Goal: Information Seeking & Learning: Find specific page/section

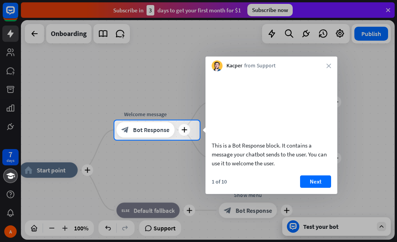
drag, startPoint x: 179, startPoint y: 128, endPoint x: 81, endPoint y: 92, distance: 104.8
click at [81, 92] on div "7 days A close Product Help First steps Get started with ChatBot Help Center Fo…" at bounding box center [198, 121] width 397 height 242
drag, startPoint x: 283, startPoint y: 107, endPoint x: 152, endPoint y: 110, distance: 131.0
click at [152, 110] on body "7 days A close Product Help First steps Get started with ChatBot Help Center Fo…" at bounding box center [198, 121] width 397 height 242
click at [310, 188] on button "Next" at bounding box center [315, 182] width 31 height 12
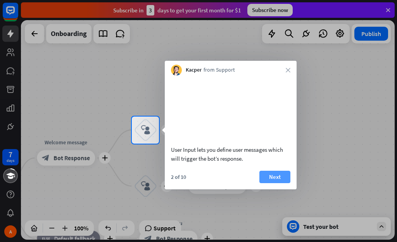
click at [269, 183] on button "Next" at bounding box center [274, 177] width 31 height 12
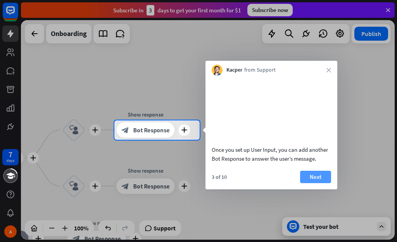
click at [310, 183] on button "Next" at bounding box center [315, 177] width 31 height 12
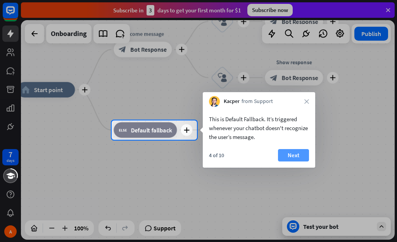
click at [291, 155] on button "Next" at bounding box center [293, 155] width 31 height 12
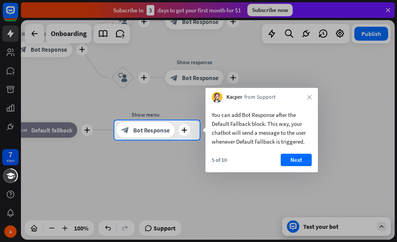
click at [291, 155] on button "Next" at bounding box center [296, 160] width 31 height 12
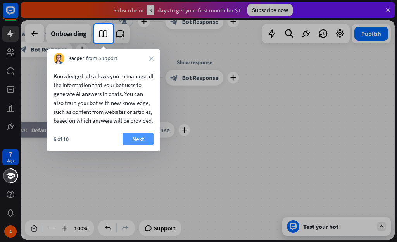
click at [141, 145] on button "Next" at bounding box center [137, 139] width 31 height 12
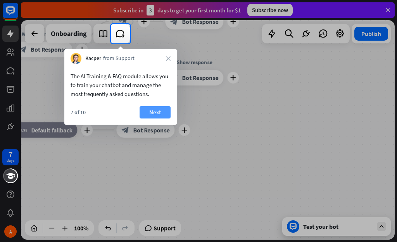
click at [152, 116] on button "Next" at bounding box center [155, 112] width 31 height 12
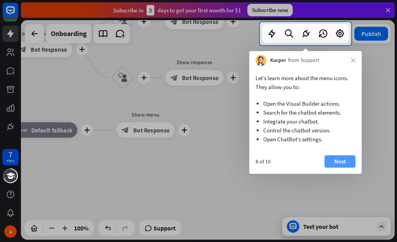
click at [331, 159] on button "Next" at bounding box center [339, 161] width 31 height 12
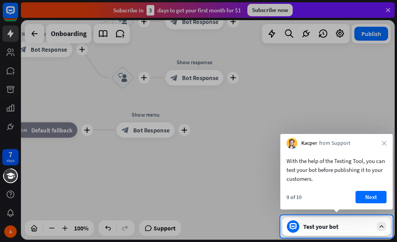
click at [326, 228] on div "Test your bot" at bounding box center [338, 227] width 70 height 8
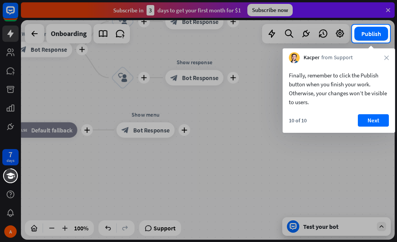
click at [328, 224] on div at bounding box center [198, 143] width 397 height 200
click at [258, 79] on div at bounding box center [198, 143] width 397 height 200
click at [380, 31] on button "Publish" at bounding box center [371, 34] width 34 height 14
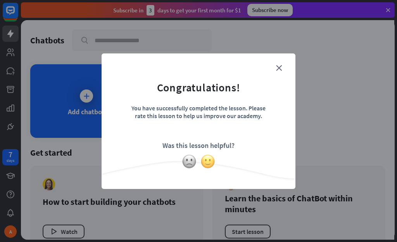
click at [209, 164] on img at bounding box center [207, 161] width 15 height 15
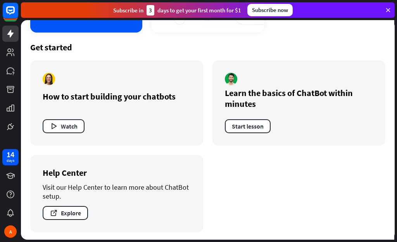
scroll to position [107, 0]
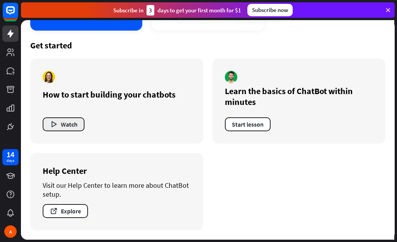
click at [59, 124] on button "Watch" at bounding box center [64, 124] width 42 height 14
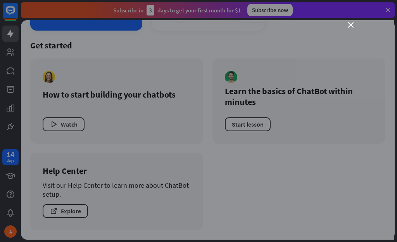
click at [388, 7] on div "close" at bounding box center [198, 121] width 397 height 242
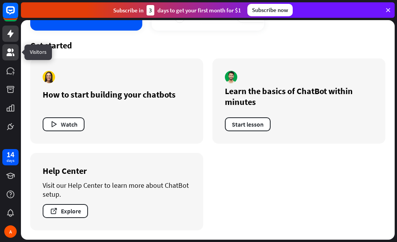
click at [8, 54] on icon at bounding box center [11, 52] width 8 height 8
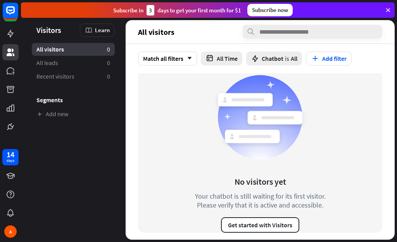
scroll to position [3, 0]
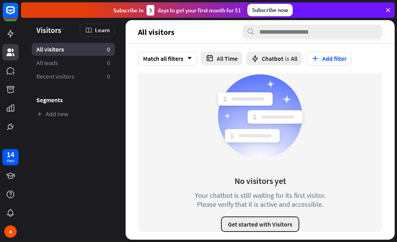
click at [238, 219] on button "Get started with Visitors" at bounding box center [260, 225] width 78 height 16
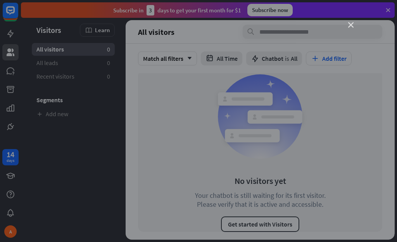
click at [349, 26] on icon "close" at bounding box center [350, 24] width 5 height 5
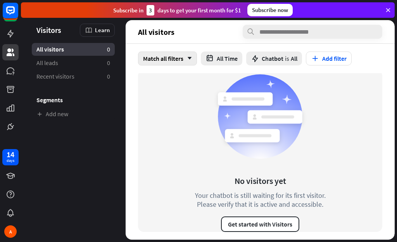
click at [185, 59] on icon "arrow_down" at bounding box center [187, 58] width 9 height 5
click at [242, 59] on button "All Time" at bounding box center [221, 59] width 41 height 14
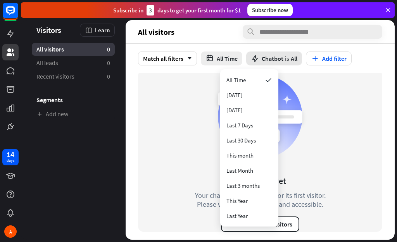
click at [283, 56] on span "Chatbot" at bounding box center [273, 59] width 22 height 8
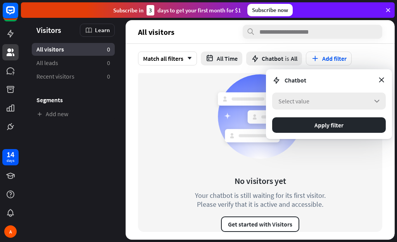
click at [357, 101] on div "Select value arrow_down" at bounding box center [329, 101] width 114 height 17
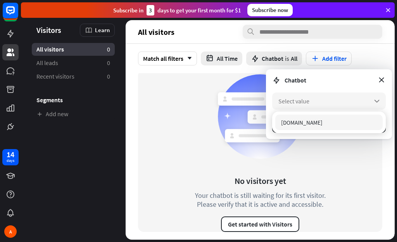
click at [296, 159] on icon at bounding box center [260, 116] width 93 height 93
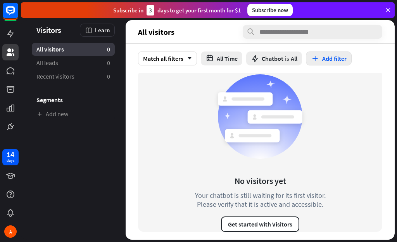
click at [352, 61] on button "Add filter" at bounding box center [329, 59] width 46 height 14
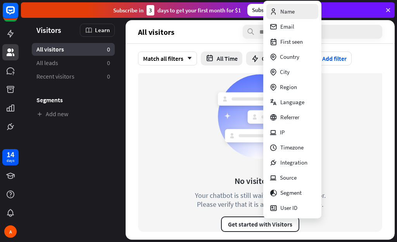
click at [287, 15] on div "Name" at bounding box center [281, 11] width 25 height 15
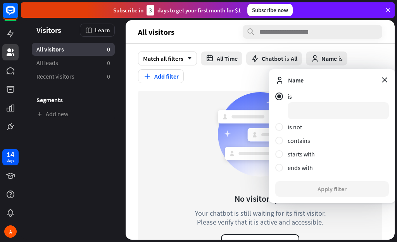
scroll to position [21, 0]
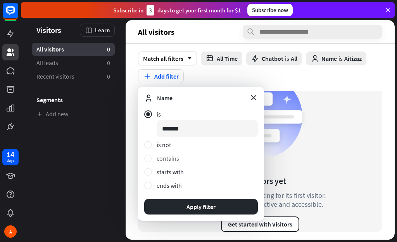
type input "*******"
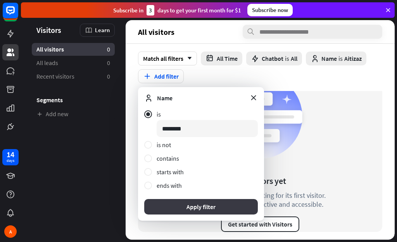
click at [179, 206] on button "Apply filter" at bounding box center [201, 207] width 114 height 16
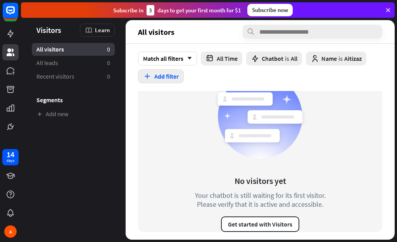
click at [184, 73] on button "Add filter" at bounding box center [161, 76] width 46 height 14
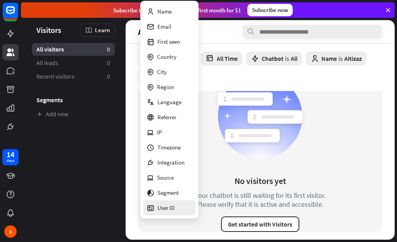
click at [163, 201] on div "User ID" at bounding box center [161, 207] width 28 height 15
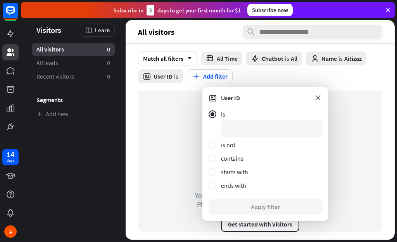
click at [315, 98] on icon at bounding box center [318, 97] width 9 height 9
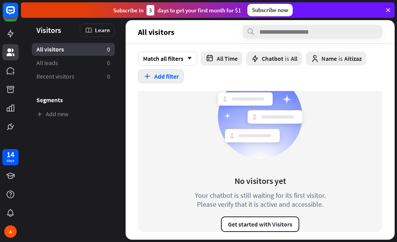
click at [184, 74] on button "Add filter" at bounding box center [161, 76] width 46 height 14
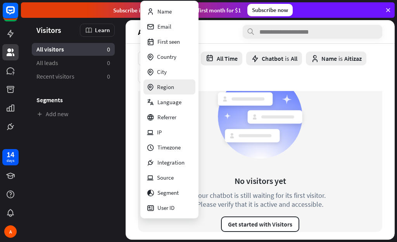
click at [165, 88] on div "Region" at bounding box center [161, 86] width 28 height 15
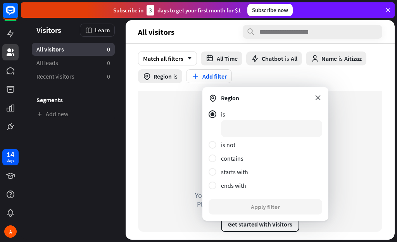
click at [318, 99] on icon at bounding box center [318, 97] width 9 height 9
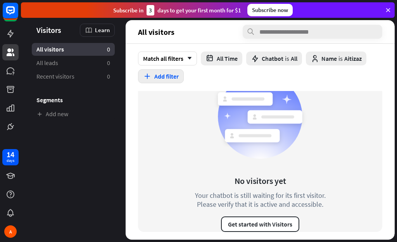
click at [184, 74] on button "Add filter" at bounding box center [161, 76] width 46 height 14
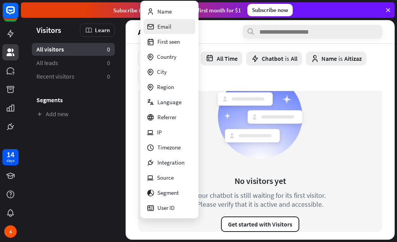
click at [165, 29] on div "Email" at bounding box center [159, 26] width 25 height 15
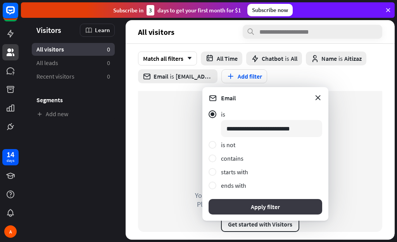
type input "**********"
click at [263, 205] on button "Apply filter" at bounding box center [266, 207] width 114 height 16
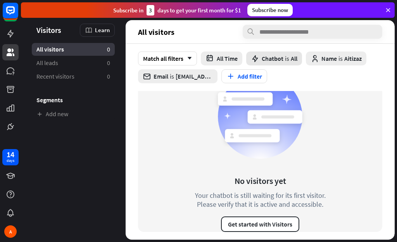
click at [283, 59] on span "Chatbot" at bounding box center [273, 59] width 22 height 8
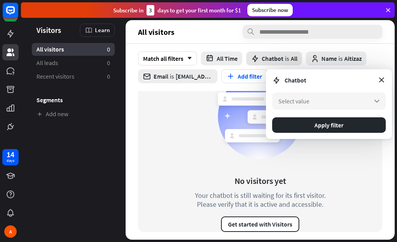
click at [283, 59] on span "Chatbot" at bounding box center [273, 59] width 22 height 8
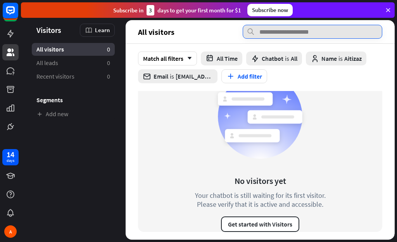
click at [264, 34] on input "text" at bounding box center [313, 32] width 140 height 14
type input "*"
type input "****"
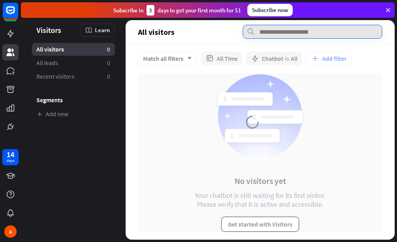
scroll to position [3, 0]
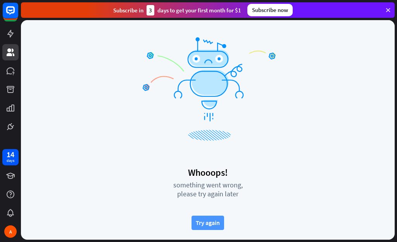
click at [202, 227] on button "Try again" at bounding box center [207, 223] width 33 height 14
